Goal: Book appointment/travel/reservation: Book appointment/travel/reservation

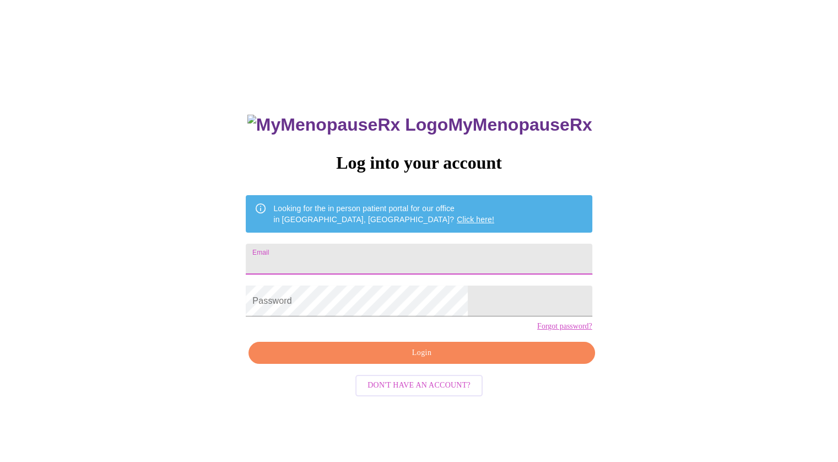
click at [448, 254] on input "Email" at bounding box center [419, 259] width 346 height 31
type input "[PERSON_NAME][EMAIL_ADDRESS][PERSON_NAME][DOMAIN_NAME]"
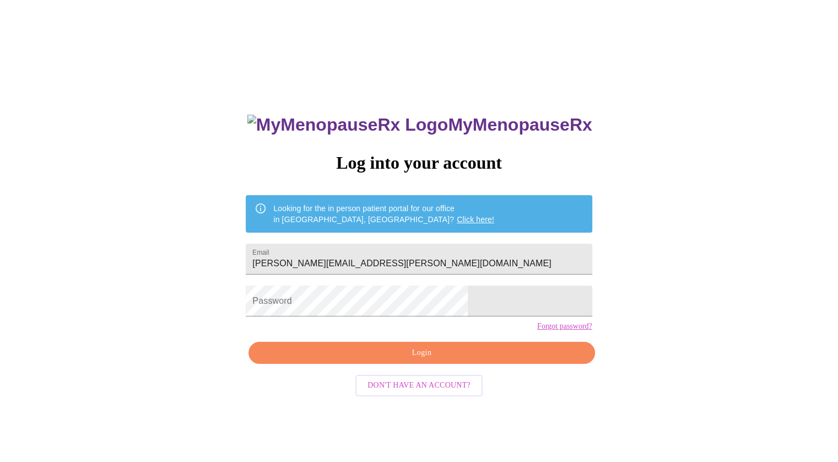
click at [433, 322] on form "Password" at bounding box center [419, 301] width 346 height 42
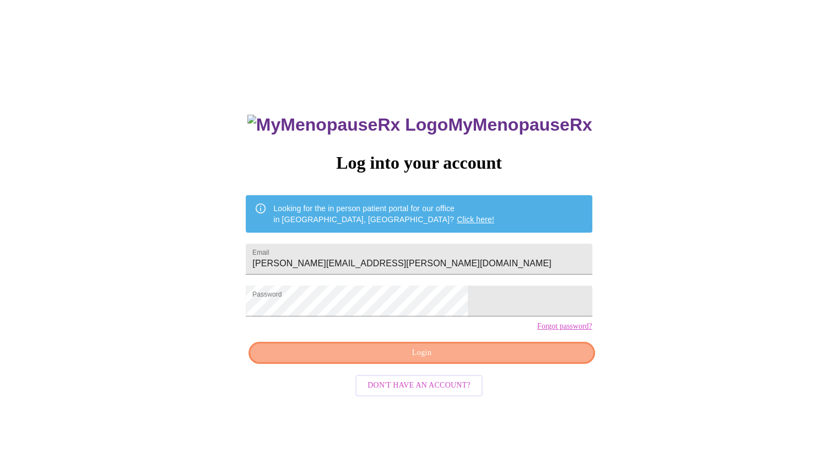
click at [486, 360] on span "Login" at bounding box center [421, 353] width 321 height 14
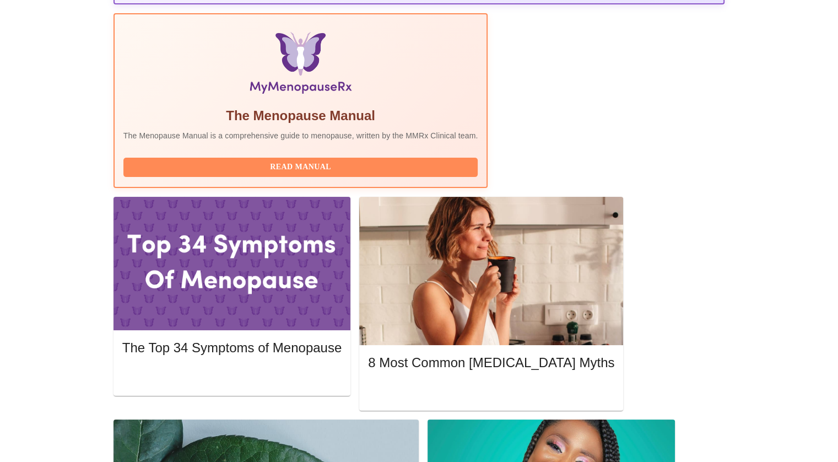
scroll to position [341, 0]
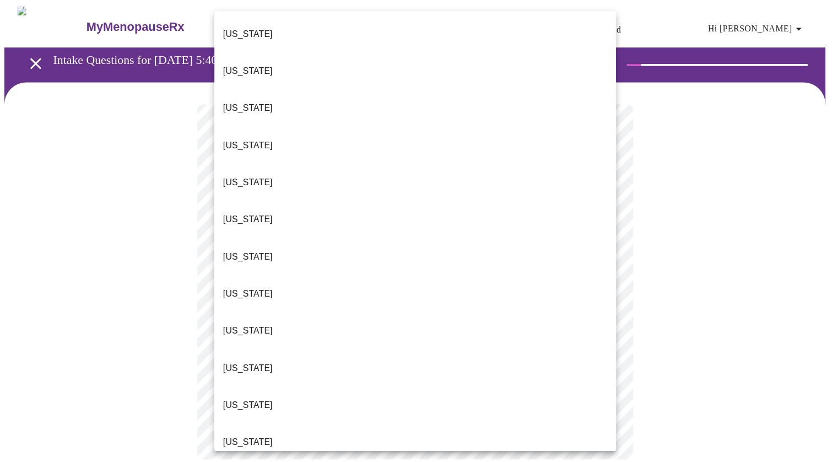
scroll to position [857, 0]
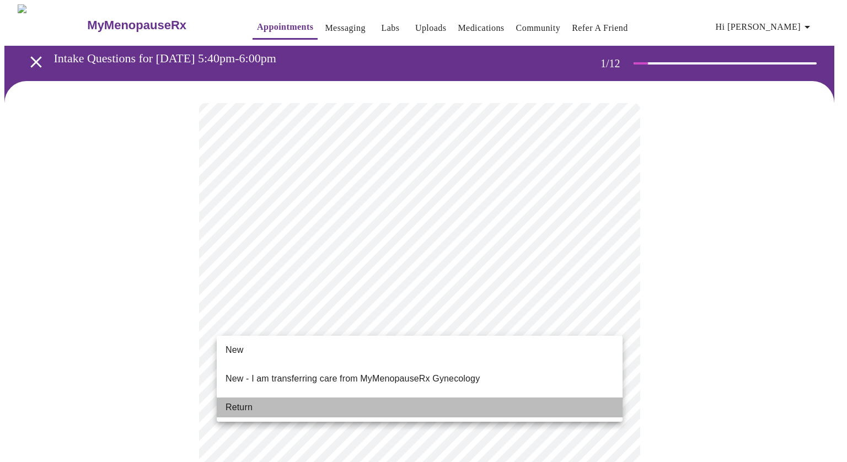
click at [313, 400] on li "Return" at bounding box center [420, 407] width 406 height 20
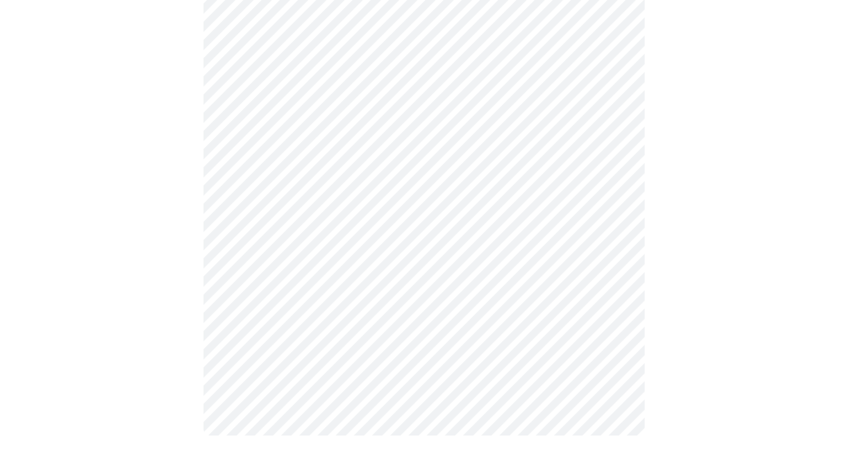
scroll to position [0, 0]
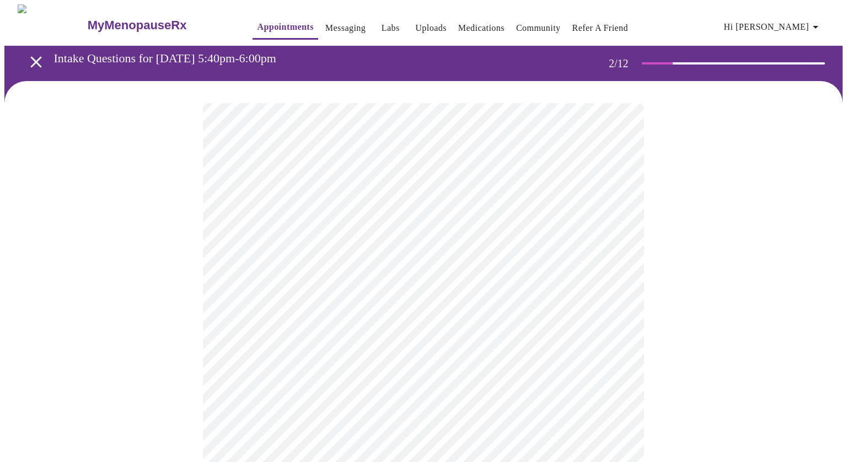
click at [593, 222] on body "MyMenopauseRx Appointments Messaging Labs Uploads Medications Community Refer a…" at bounding box center [423, 335] width 838 height 662
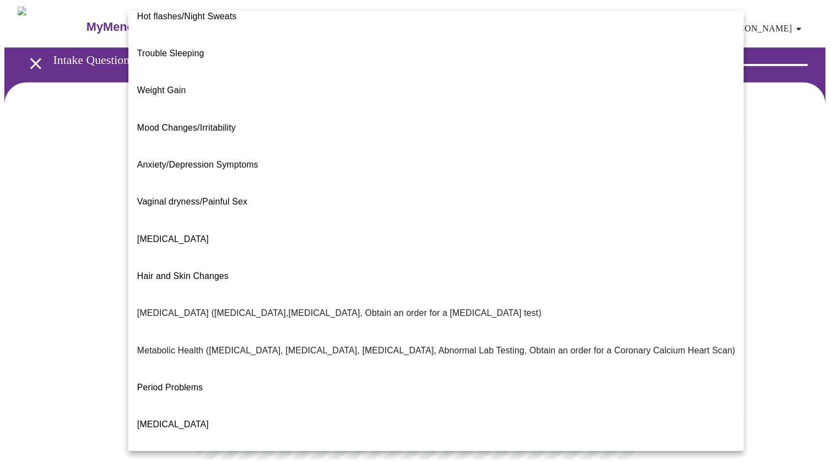
scroll to position [18, 0]
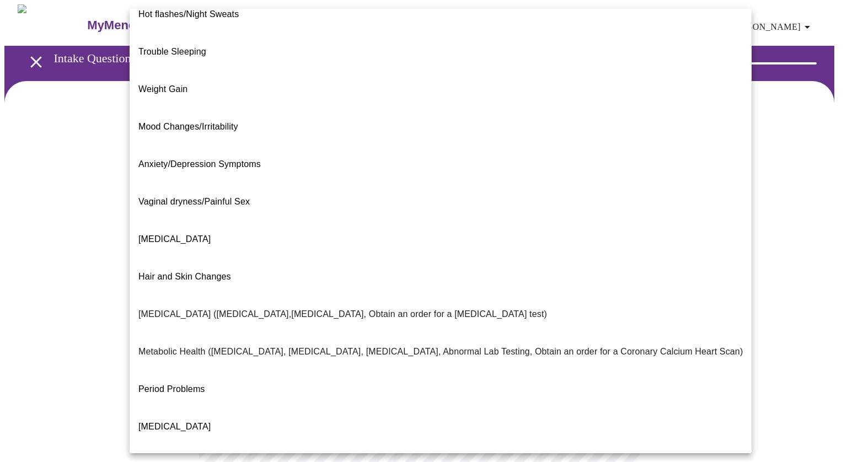
click at [483, 221] on li "[MEDICAL_DATA]" at bounding box center [441, 239] width 622 height 37
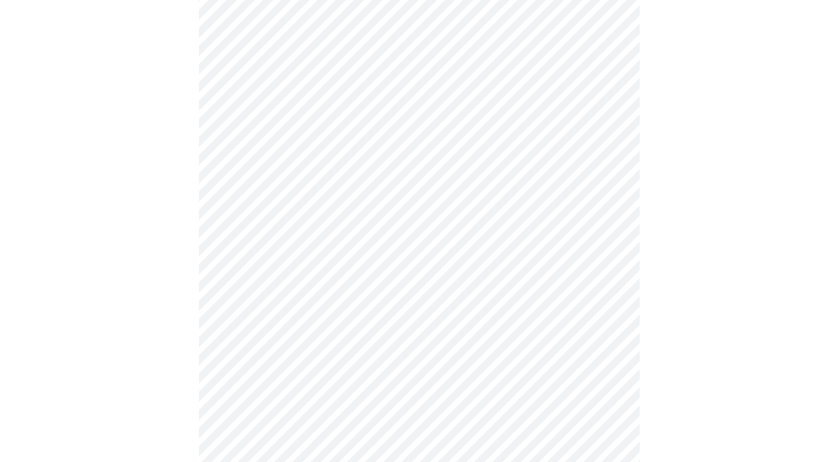
scroll to position [114, 0]
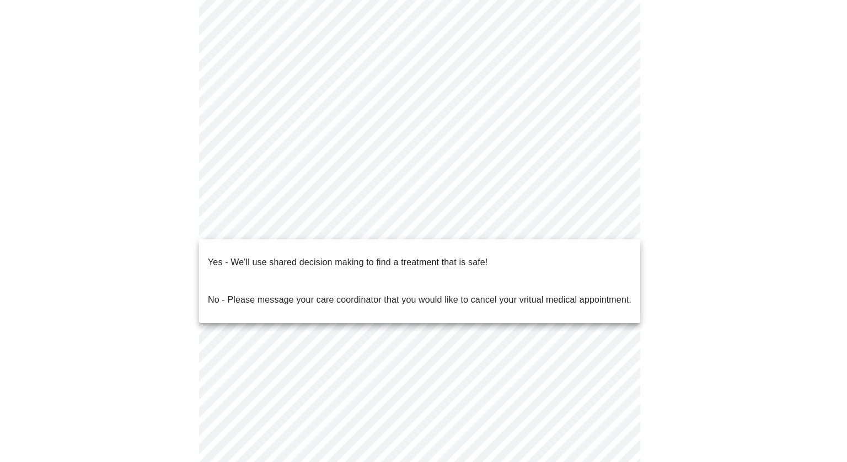
click at [589, 216] on body "MyMenopauseRx Appointments Messaging Labs Uploads Medications Community Refer a…" at bounding box center [423, 217] width 838 height 655
click at [518, 260] on li "Yes - We'll use shared decision making to find a treatment that is safe!" at bounding box center [419, 262] width 441 height 37
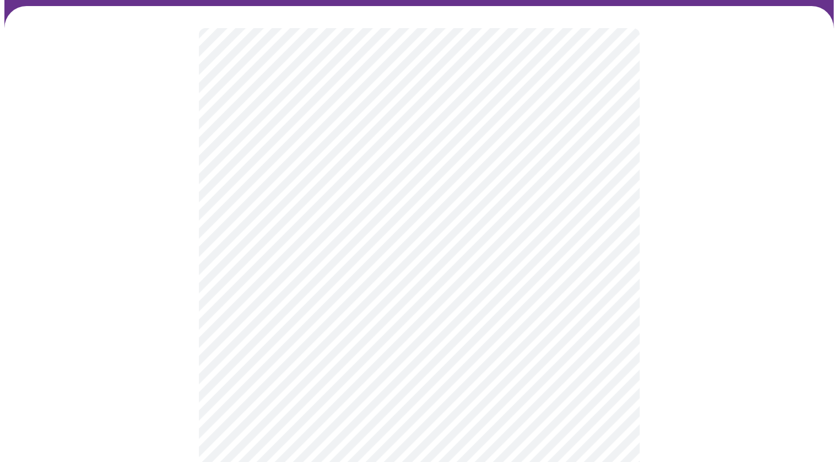
scroll to position [76, 0]
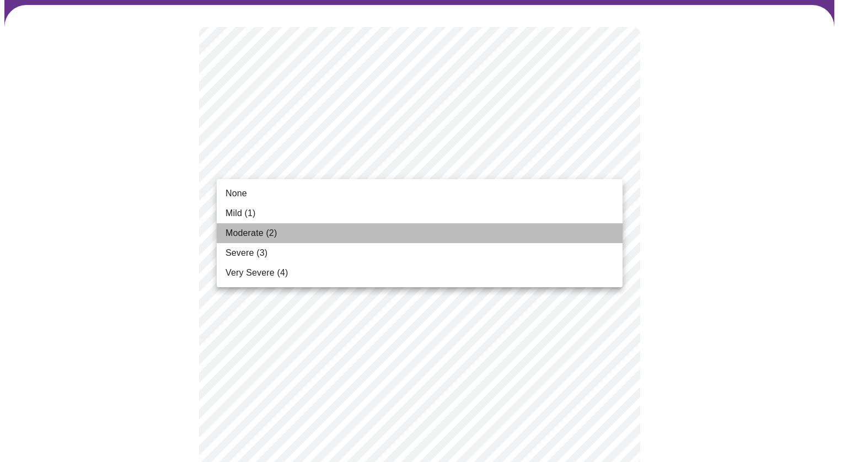
click at [446, 238] on li "Moderate (2)" at bounding box center [420, 233] width 406 height 20
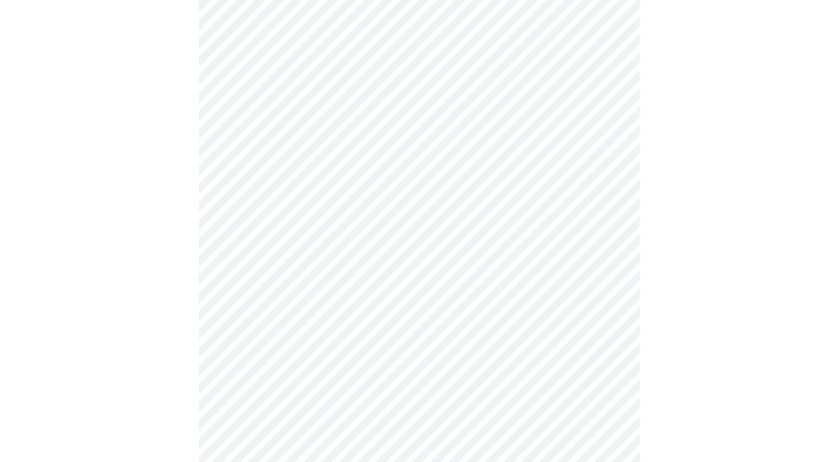
scroll to position [122, 0]
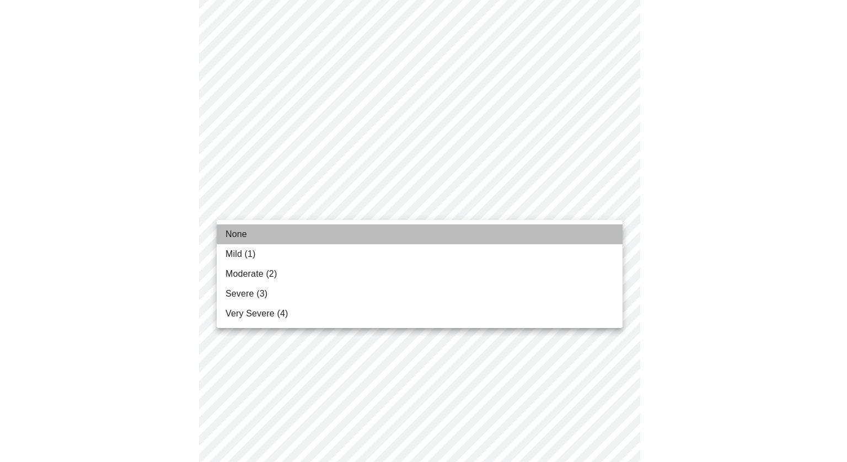
click at [399, 235] on li "None" at bounding box center [420, 234] width 406 height 20
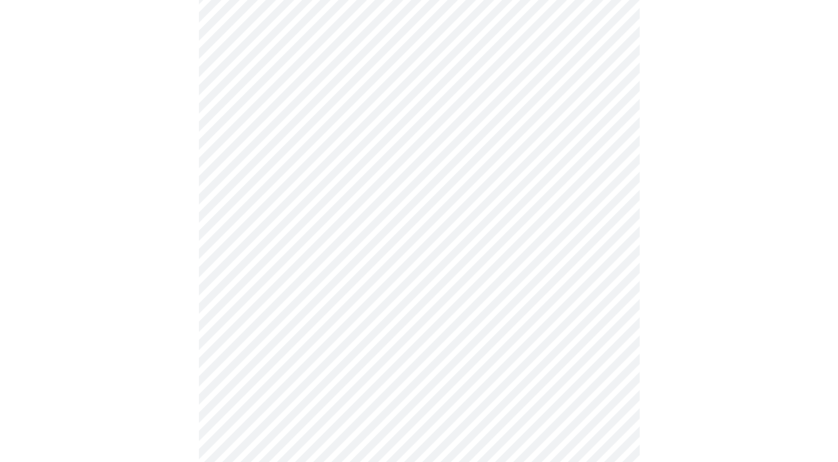
scroll to position [164, 0]
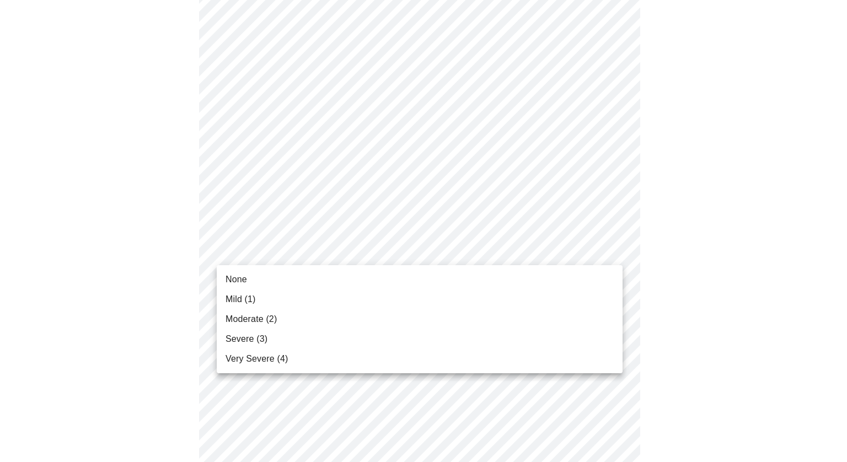
click at [343, 299] on li "Mild (1)" at bounding box center [420, 299] width 406 height 20
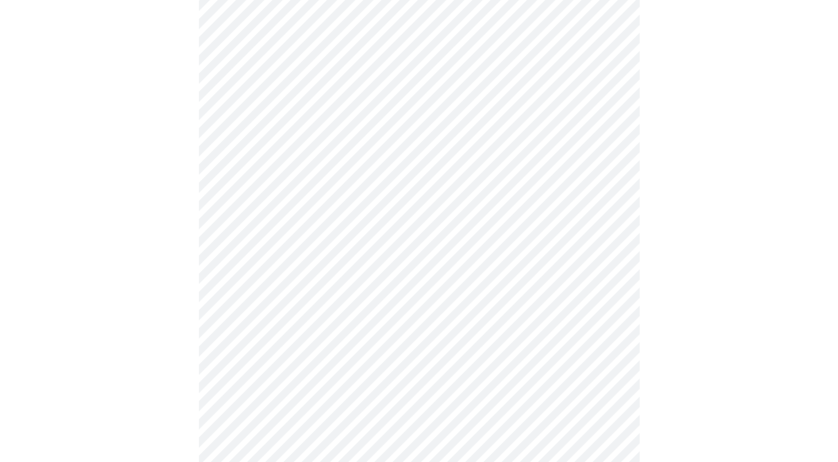
scroll to position [225, 0]
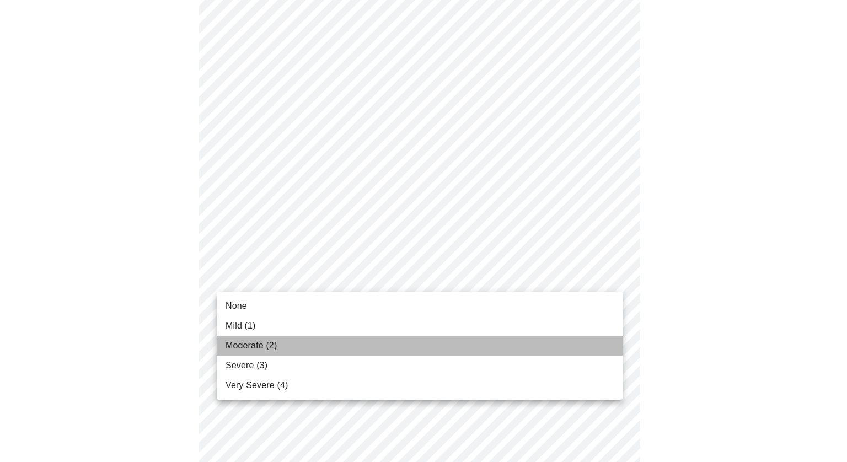
click at [328, 346] on li "Moderate (2)" at bounding box center [420, 346] width 406 height 20
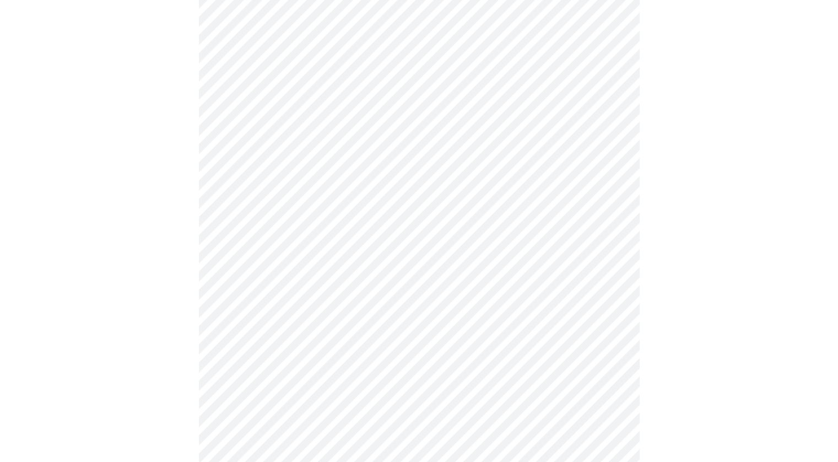
scroll to position [284, 0]
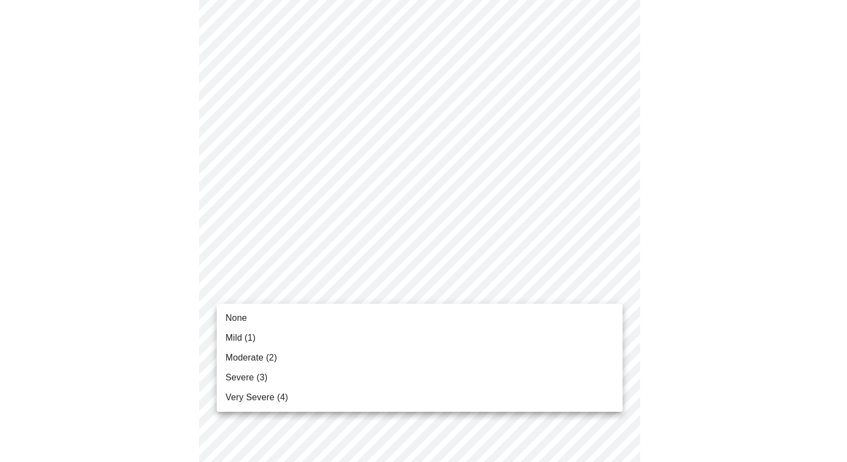
click at [337, 302] on body "MyMenopauseRx Appointments Messaging Labs Uploads Medications Community Refer a…" at bounding box center [423, 422] width 838 height 1404
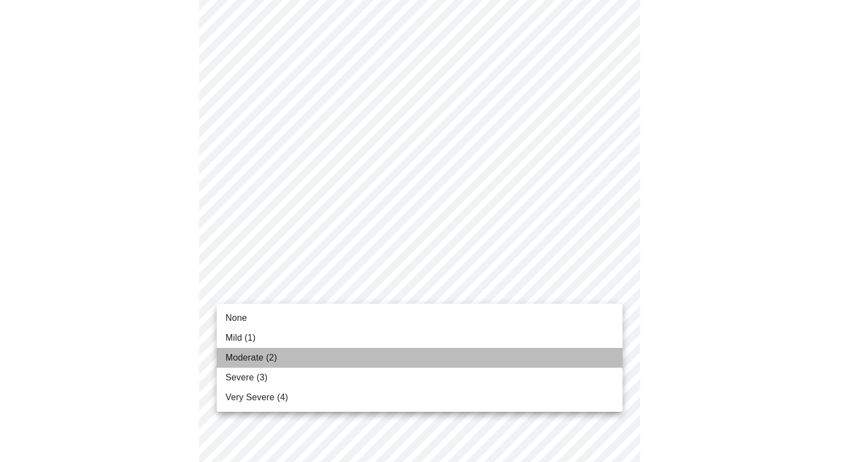
click at [320, 356] on li "Moderate (2)" at bounding box center [420, 358] width 406 height 20
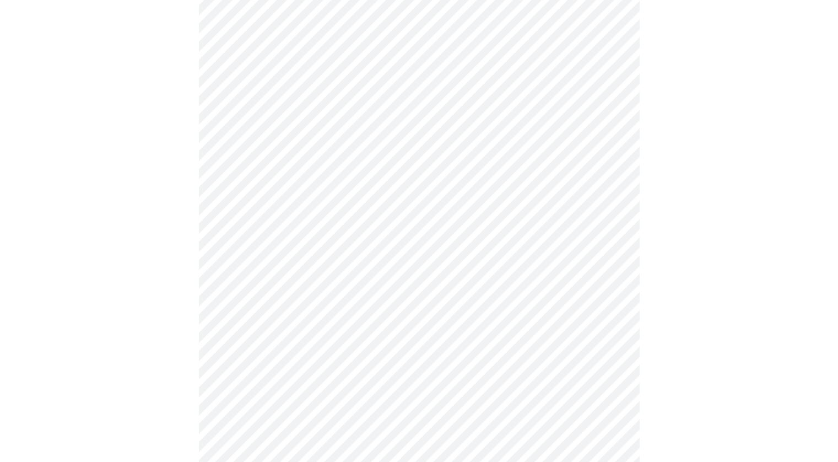
scroll to position [363, 0]
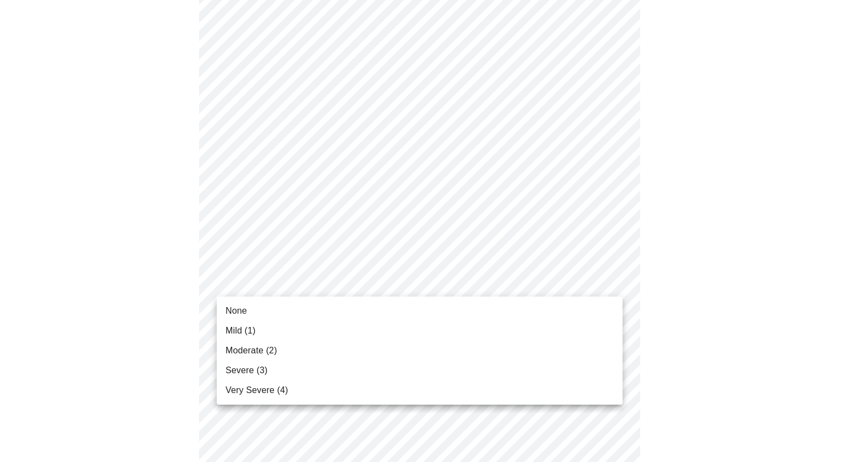
click at [344, 292] on body "MyMenopauseRx Appointments Messaging Labs Uploads Medications Community Refer a…" at bounding box center [423, 335] width 838 height 1389
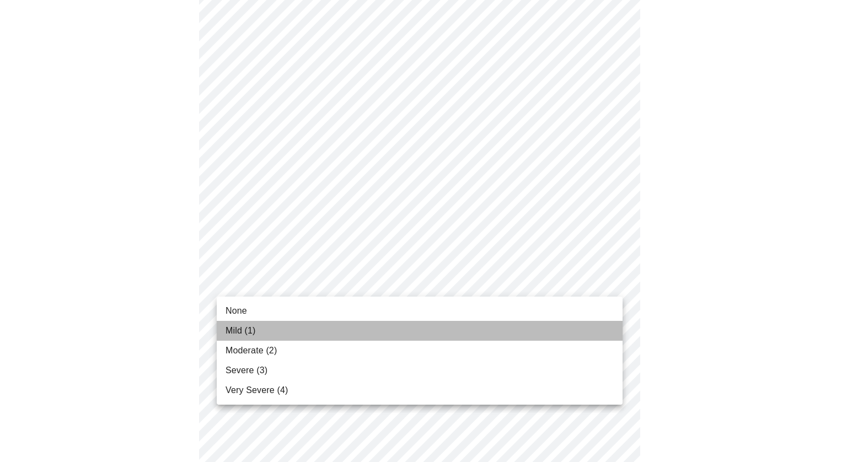
click at [329, 333] on li "Mild (1)" at bounding box center [420, 331] width 406 height 20
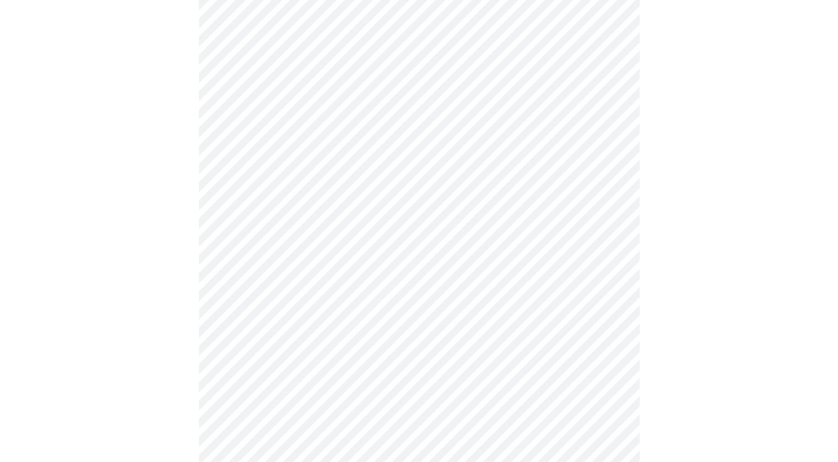
scroll to position [506, 0]
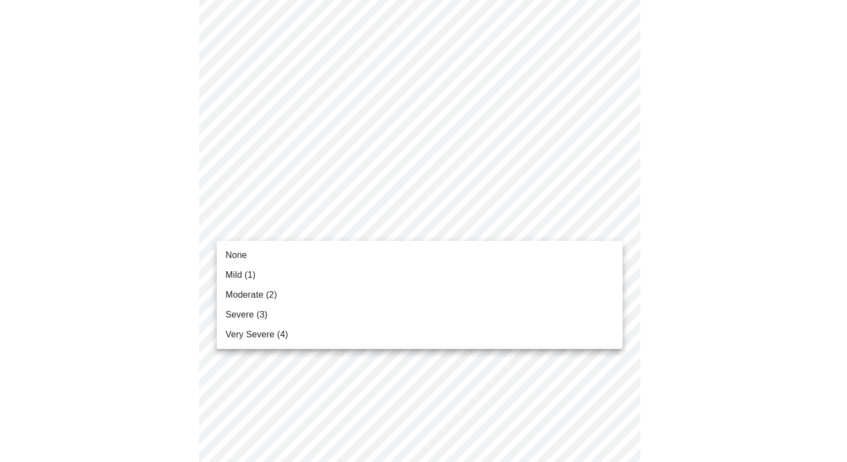
click at [373, 238] on body "MyMenopauseRx Appointments Messaging Labs Uploads Medications Community Refer a…" at bounding box center [423, 185] width 838 height 1373
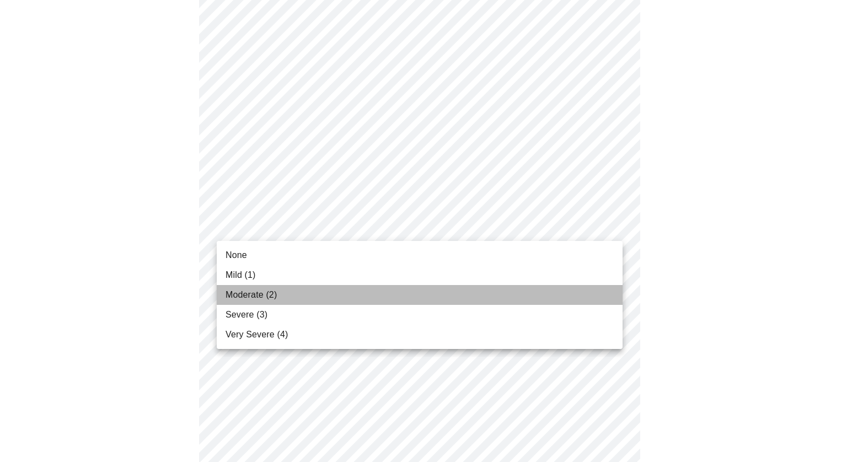
click at [335, 299] on li "Moderate (2)" at bounding box center [420, 295] width 406 height 20
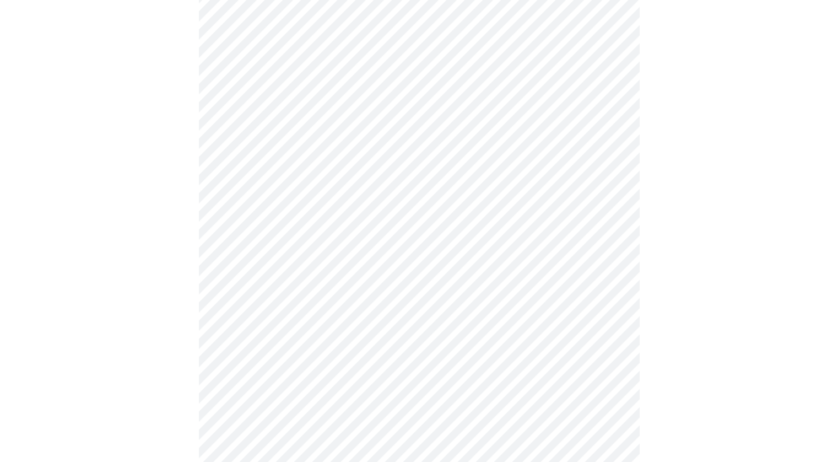
scroll to position [529, 0]
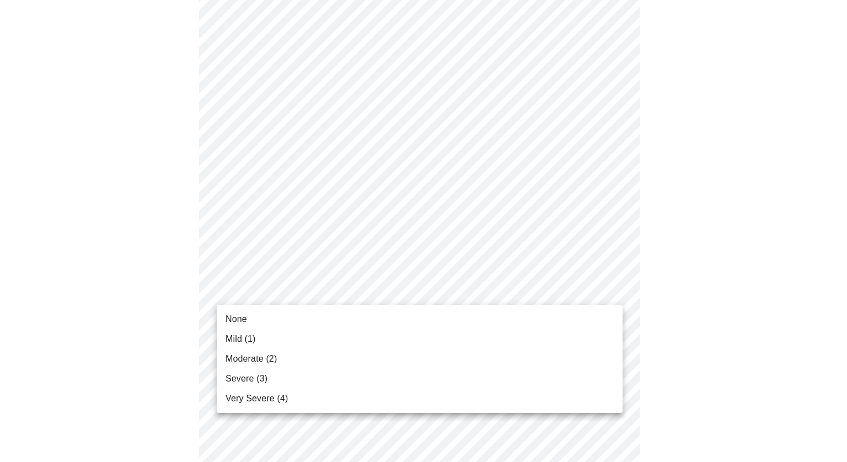
click at [334, 293] on body "MyMenopauseRx Appointments Messaging Labs Uploads Medications Community Refer a…" at bounding box center [423, 154] width 838 height 1358
drag, startPoint x: 304, startPoint y: 402, endPoint x: 262, endPoint y: 398, distance: 41.6
click at [262, 398] on span "Very Severe (4)" at bounding box center [256, 398] width 62 height 13
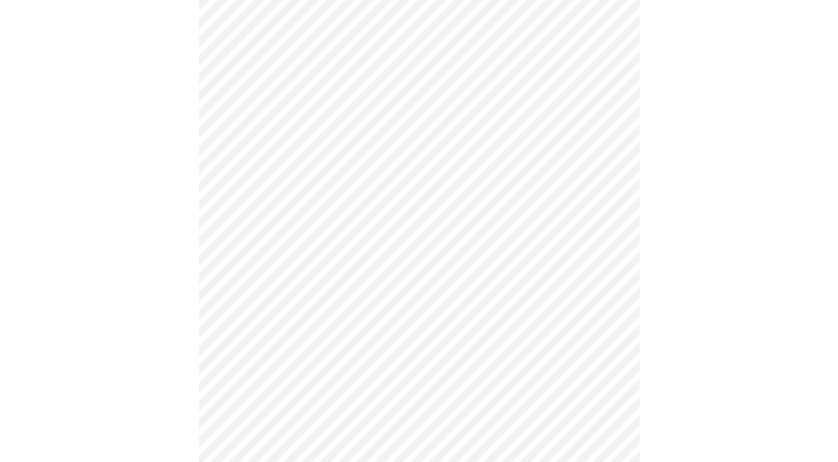
scroll to position [631, 0]
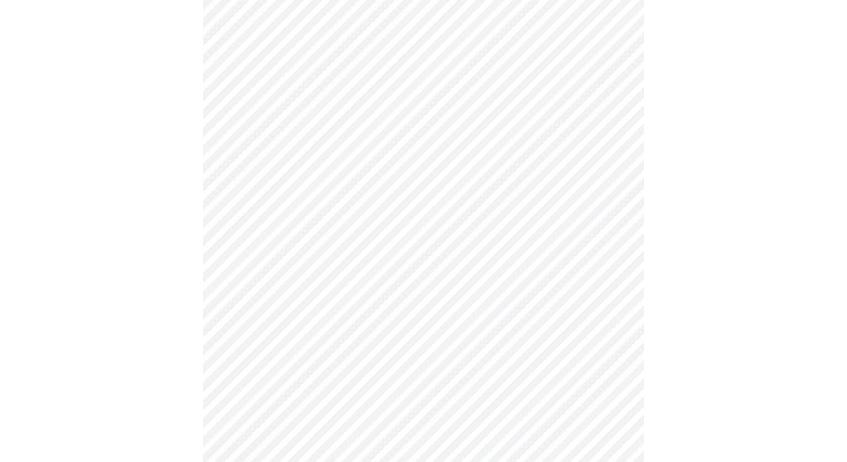
click at [329, 284] on body "MyMenopauseRx Appointments Messaging Labs Uploads Medications Community Refer a…" at bounding box center [423, 45] width 838 height 1342
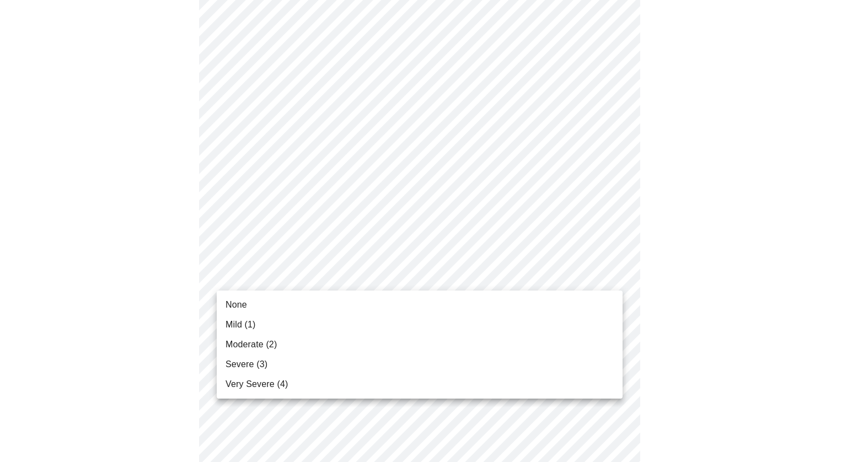
click at [288, 359] on li "Severe (3)" at bounding box center [420, 364] width 406 height 20
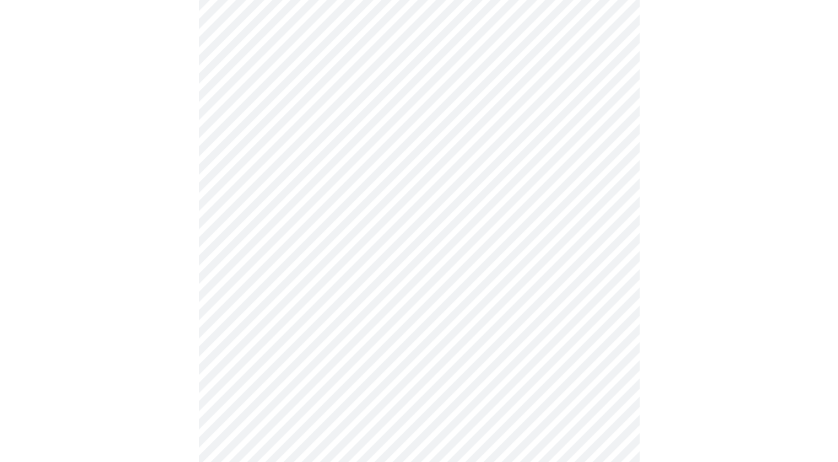
scroll to position [723, 0]
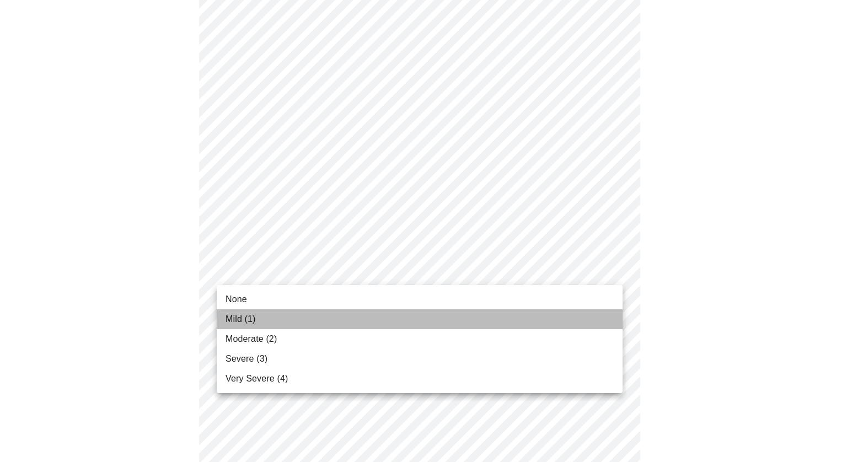
click at [297, 321] on li "Mild (1)" at bounding box center [420, 319] width 406 height 20
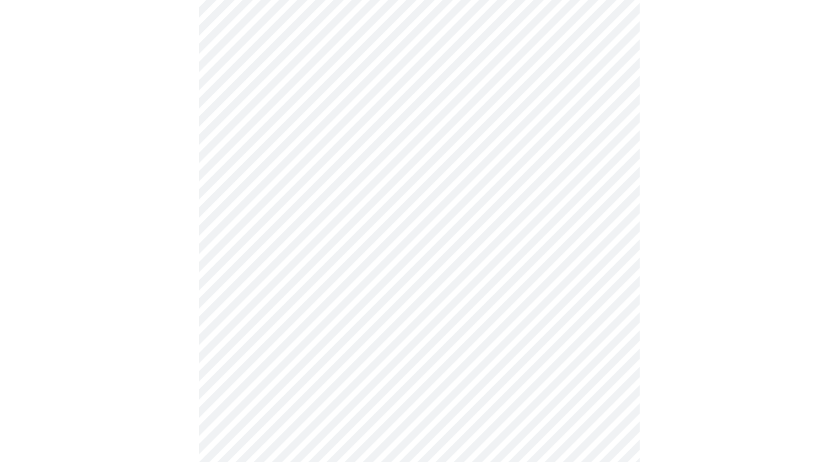
scroll to position [808, 0]
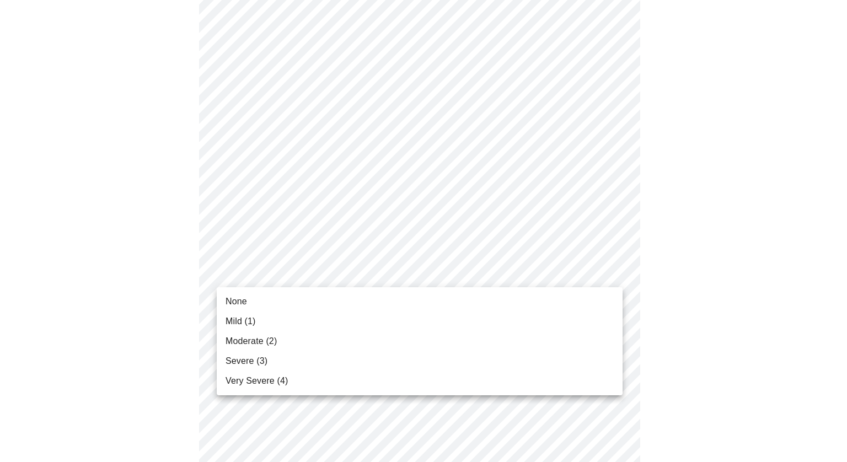
drag, startPoint x: 300, startPoint y: 330, endPoint x: 303, endPoint y: 338, distance: 8.7
click at [303, 338] on ul "None Mild (1) Moderate (2) Severe (3) Very Severe (4)" at bounding box center [420, 341] width 406 height 108
click at [303, 338] on li "Moderate (2)" at bounding box center [420, 341] width 406 height 20
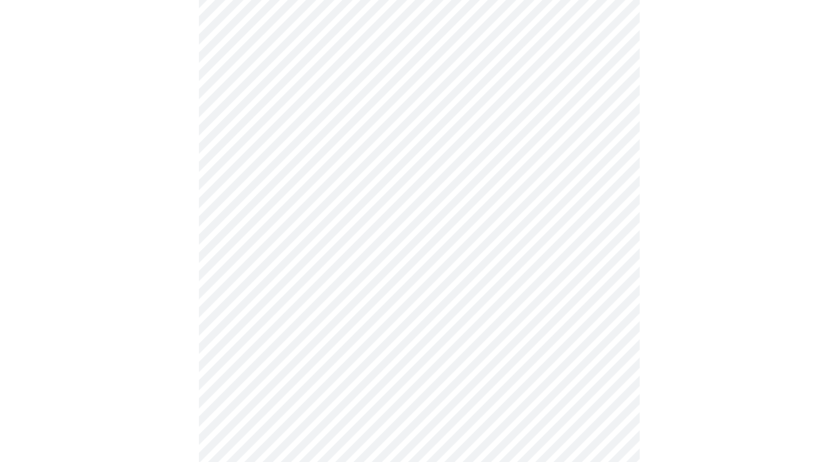
scroll to position [451, 0]
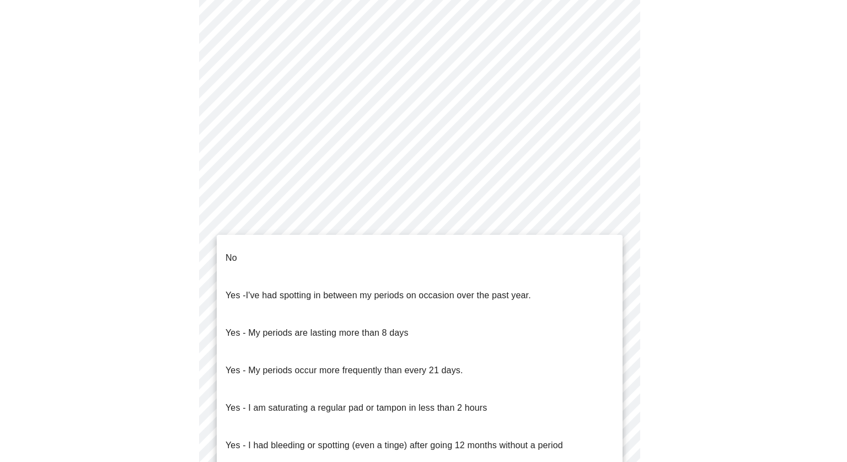
click at [333, 205] on body "MyMenopauseRx Appointments Messaging Labs Uploads Medications Community Refer a…" at bounding box center [423, 96] width 838 height 1087
click at [357, 291] on span "I've had spotting in between my periods on occasion over the past year." at bounding box center [388, 295] width 285 height 9
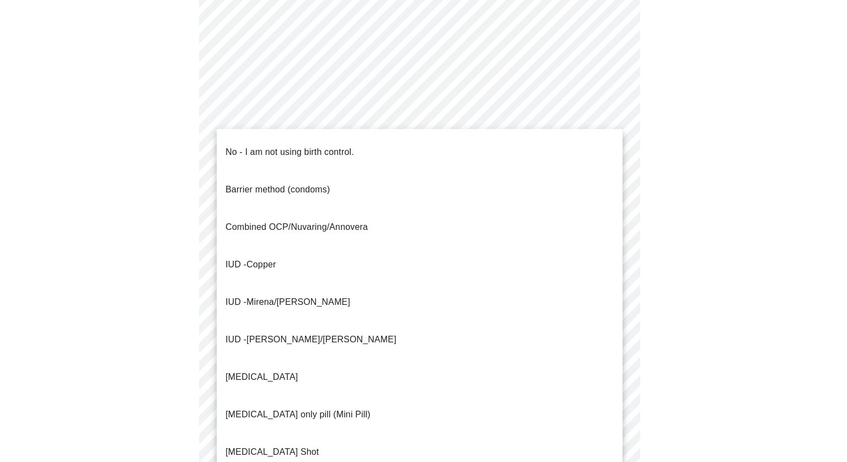
click at [359, 303] on body "MyMenopauseRx Appointments Messaging Labs Uploads Medications Community Refer a…" at bounding box center [423, 93] width 838 height 1080
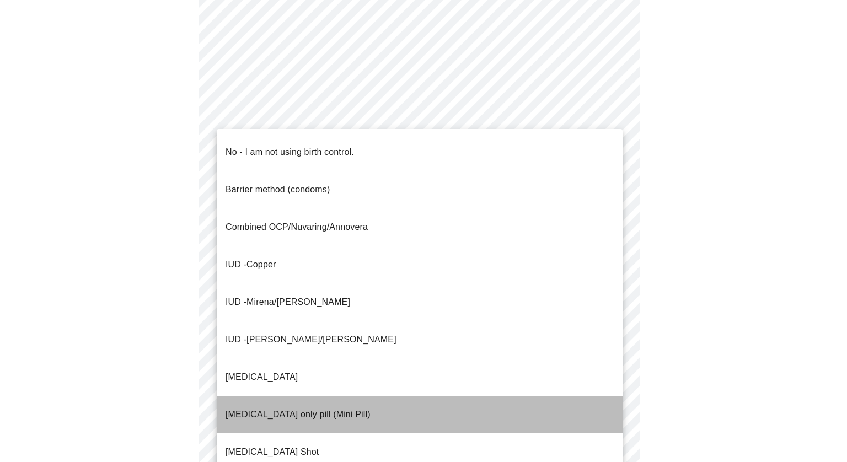
click at [318, 408] on p "[MEDICAL_DATA] only pill (Mini Pill)" at bounding box center [297, 414] width 145 height 13
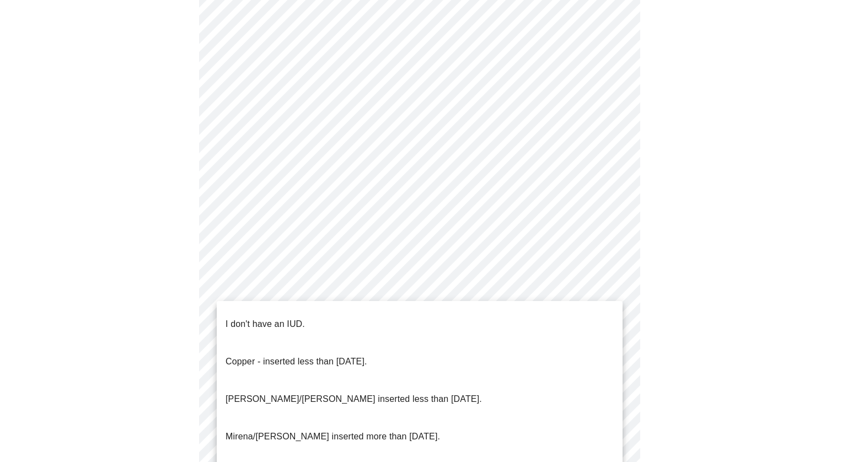
click at [440, 381] on body "MyMenopauseRx Appointments Messaging Labs Uploads Medications Community Refer a…" at bounding box center [423, 90] width 838 height 1074
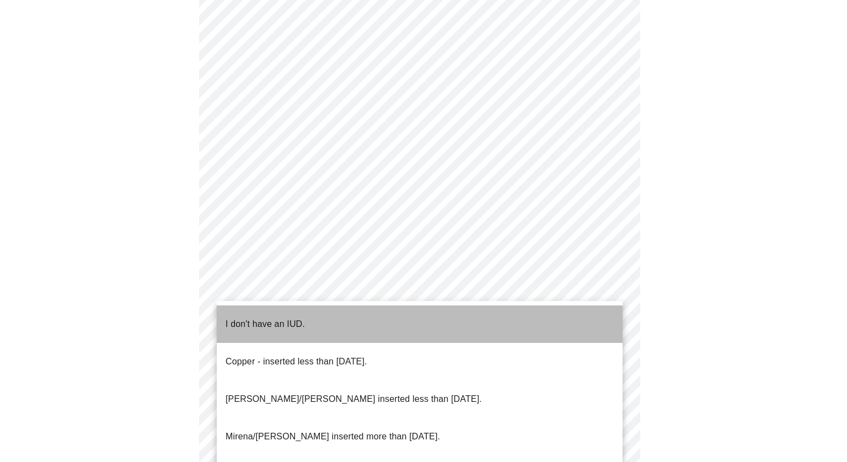
click at [287, 319] on p "I don't have an IUD." at bounding box center [264, 324] width 79 height 13
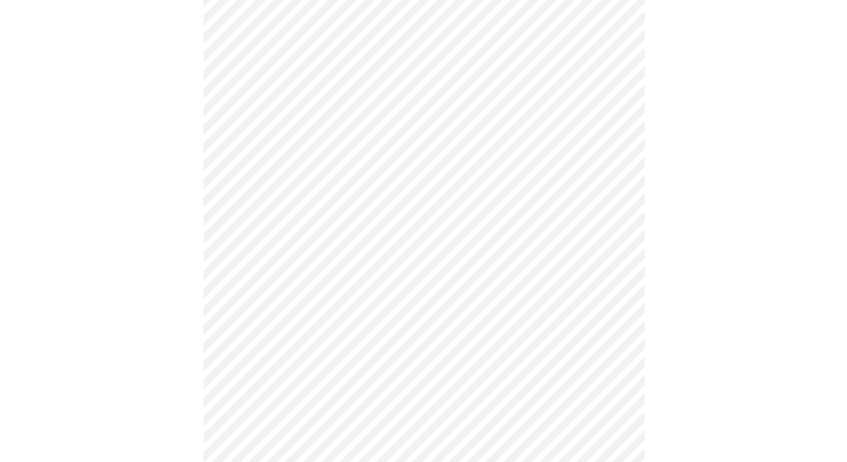
scroll to position [605, 0]
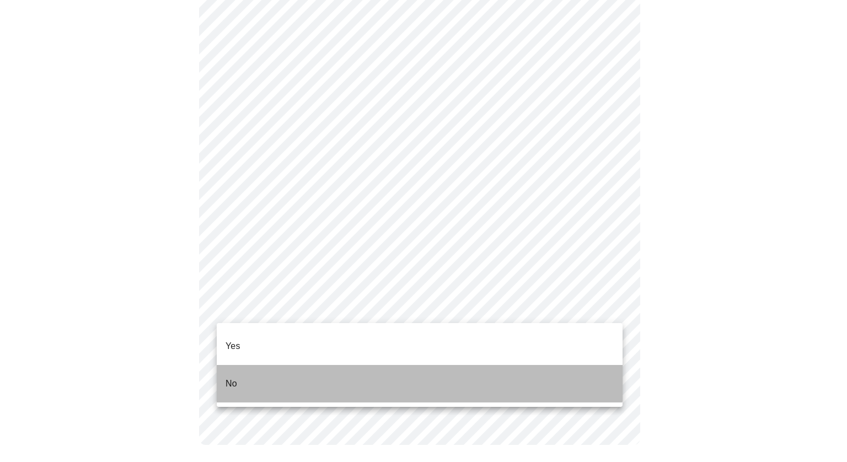
click at [294, 365] on li "No" at bounding box center [420, 383] width 406 height 37
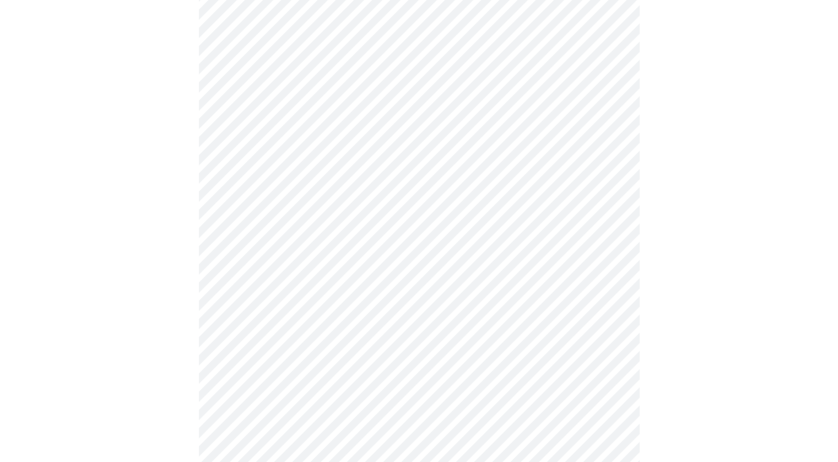
scroll to position [129, 0]
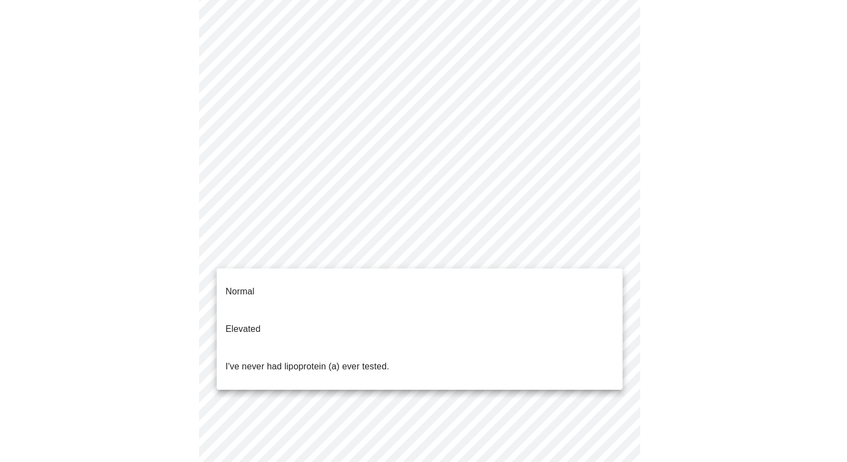
click at [600, 256] on body "MyMenopauseRx Appointments Messaging Labs Uploads Medications Community Refer a…" at bounding box center [423, 282] width 838 height 814
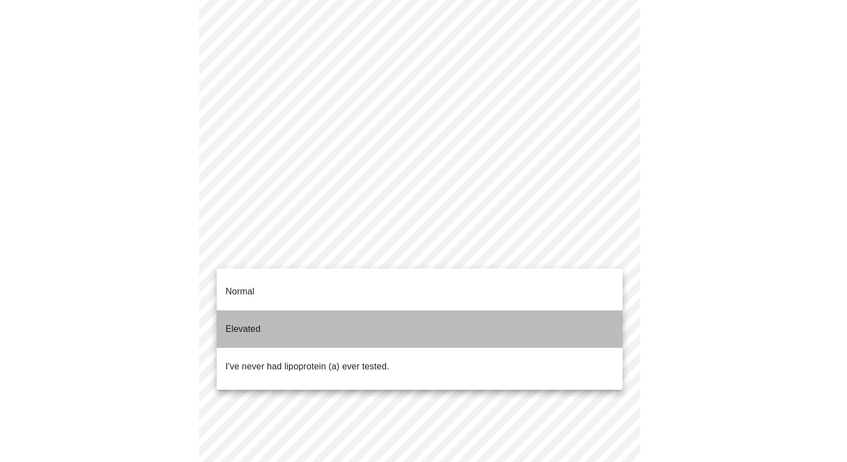
click at [541, 327] on li "Elevated" at bounding box center [420, 328] width 406 height 37
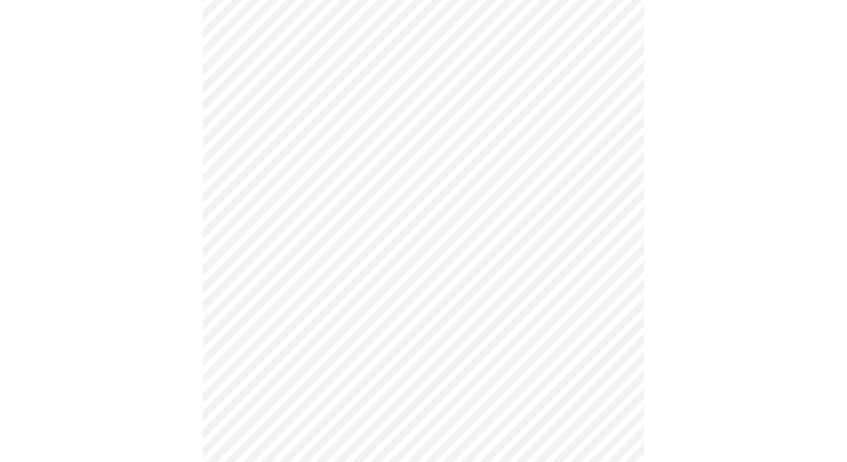
click at [514, 263] on body "MyMenopauseRx Appointments Messaging Labs Uploads Medications Community Refer a…" at bounding box center [423, 279] width 838 height 808
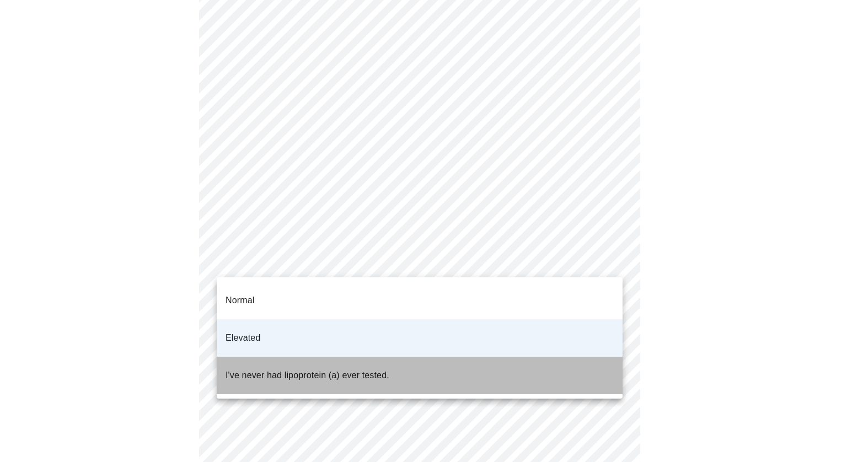
click at [478, 360] on li "I've never had lipoprotein (a) ever tested." at bounding box center [420, 375] width 406 height 37
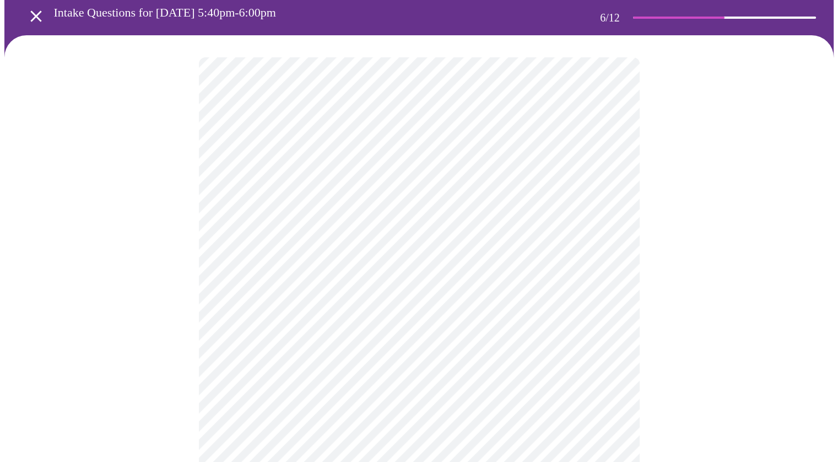
scroll to position [119, 0]
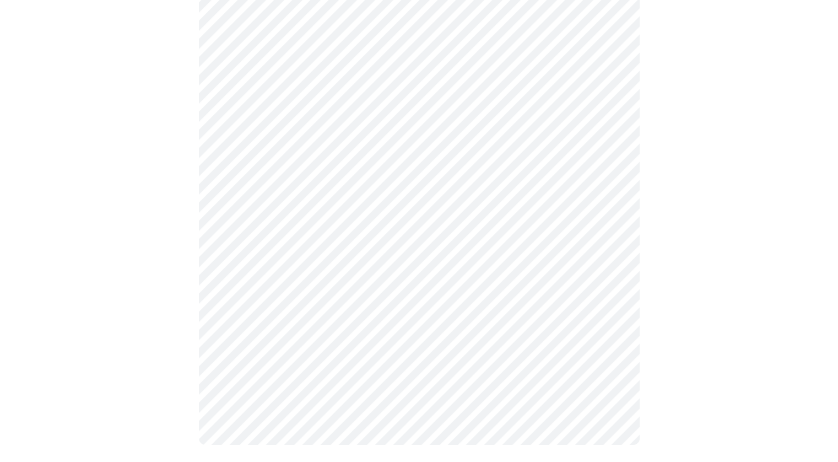
click at [94, 331] on div at bounding box center [419, 214] width 830 height 505
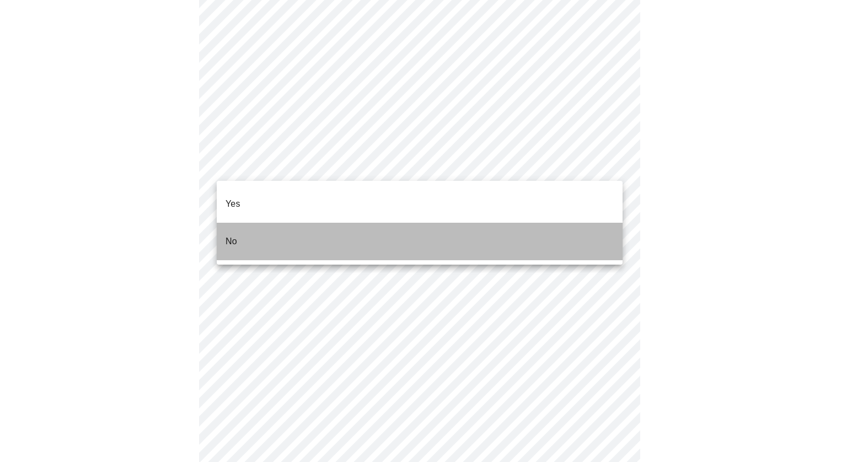
click at [359, 232] on li "No" at bounding box center [420, 241] width 406 height 37
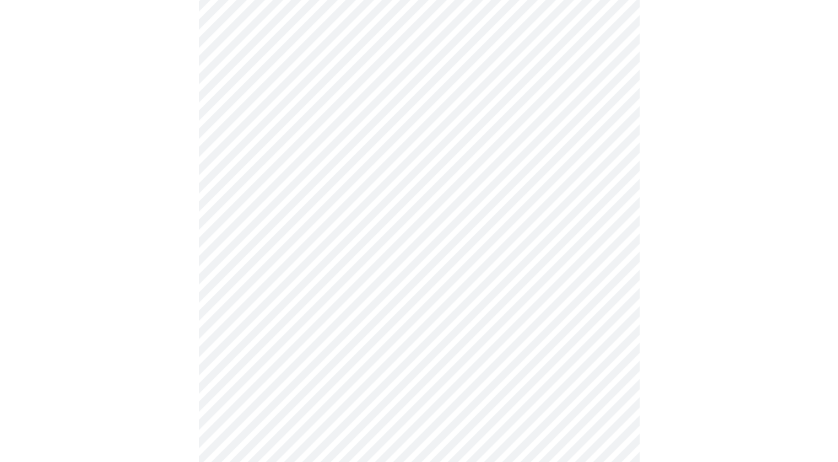
scroll to position [486, 0]
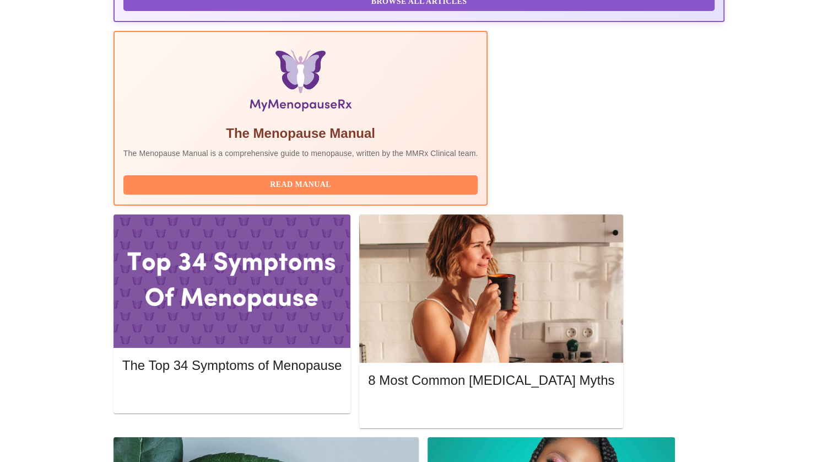
scroll to position [330, 0]
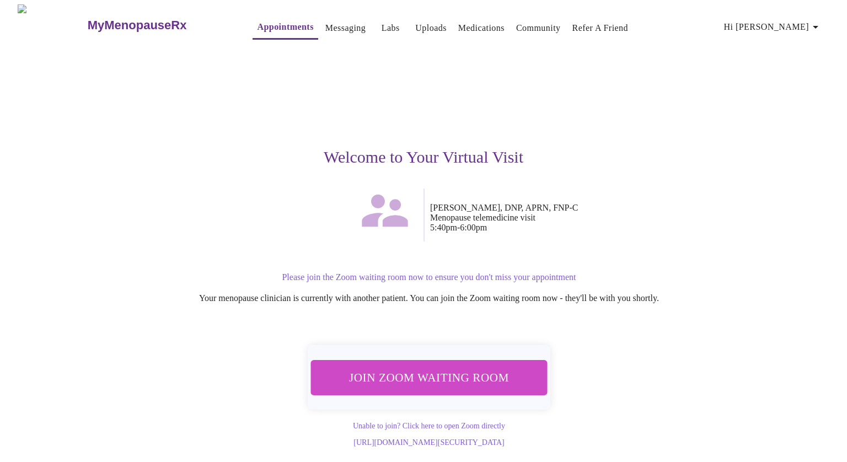
click at [474, 372] on span "Join Zoom Waiting Room" at bounding box center [429, 377] width 211 height 21
